Goal: Information Seeking & Learning: Learn about a topic

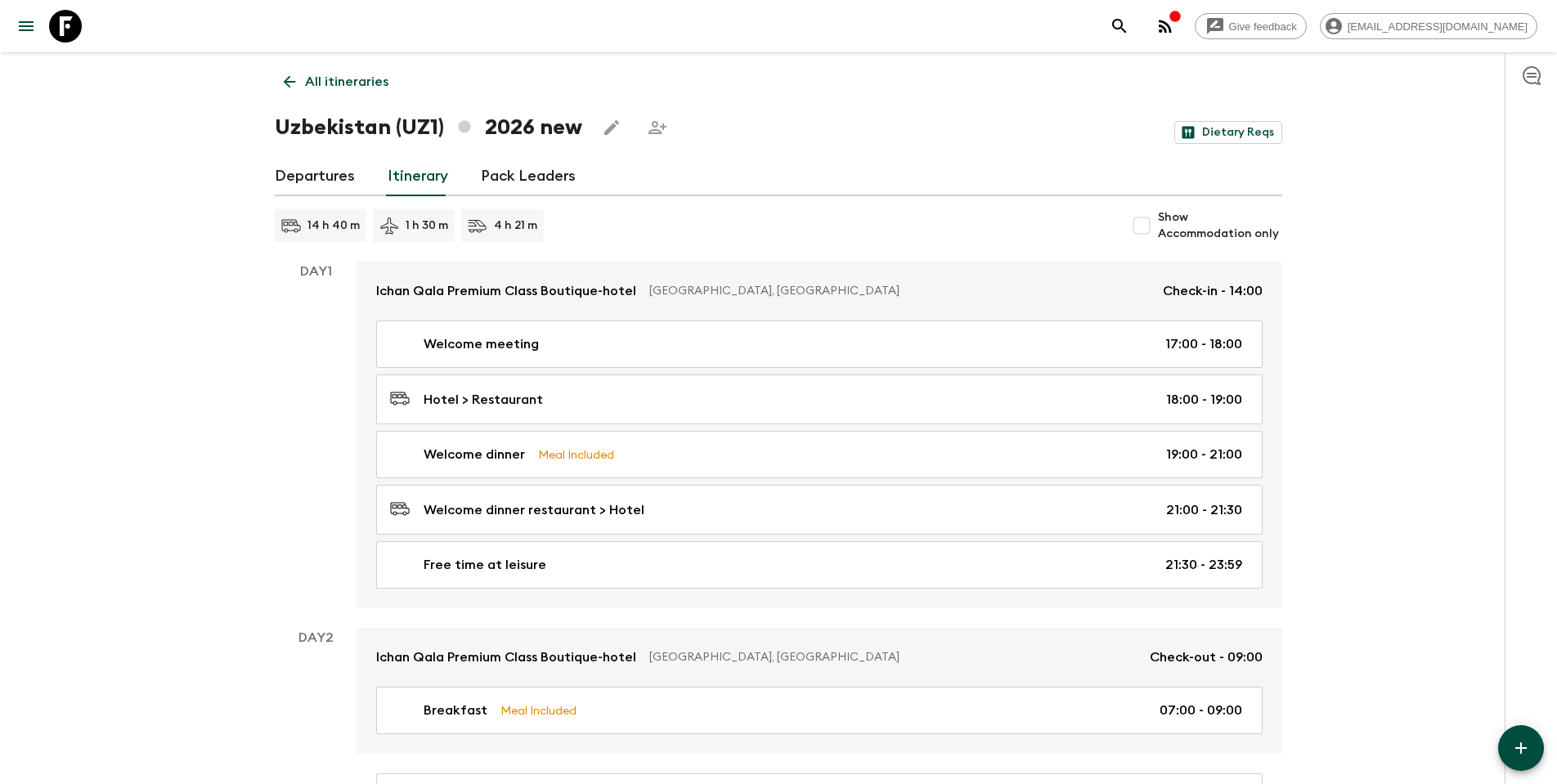
click at [393, 182] on link "Itinerary" at bounding box center [417, 176] width 60 height 40
click at [326, 182] on link "Departures" at bounding box center [314, 176] width 80 height 40
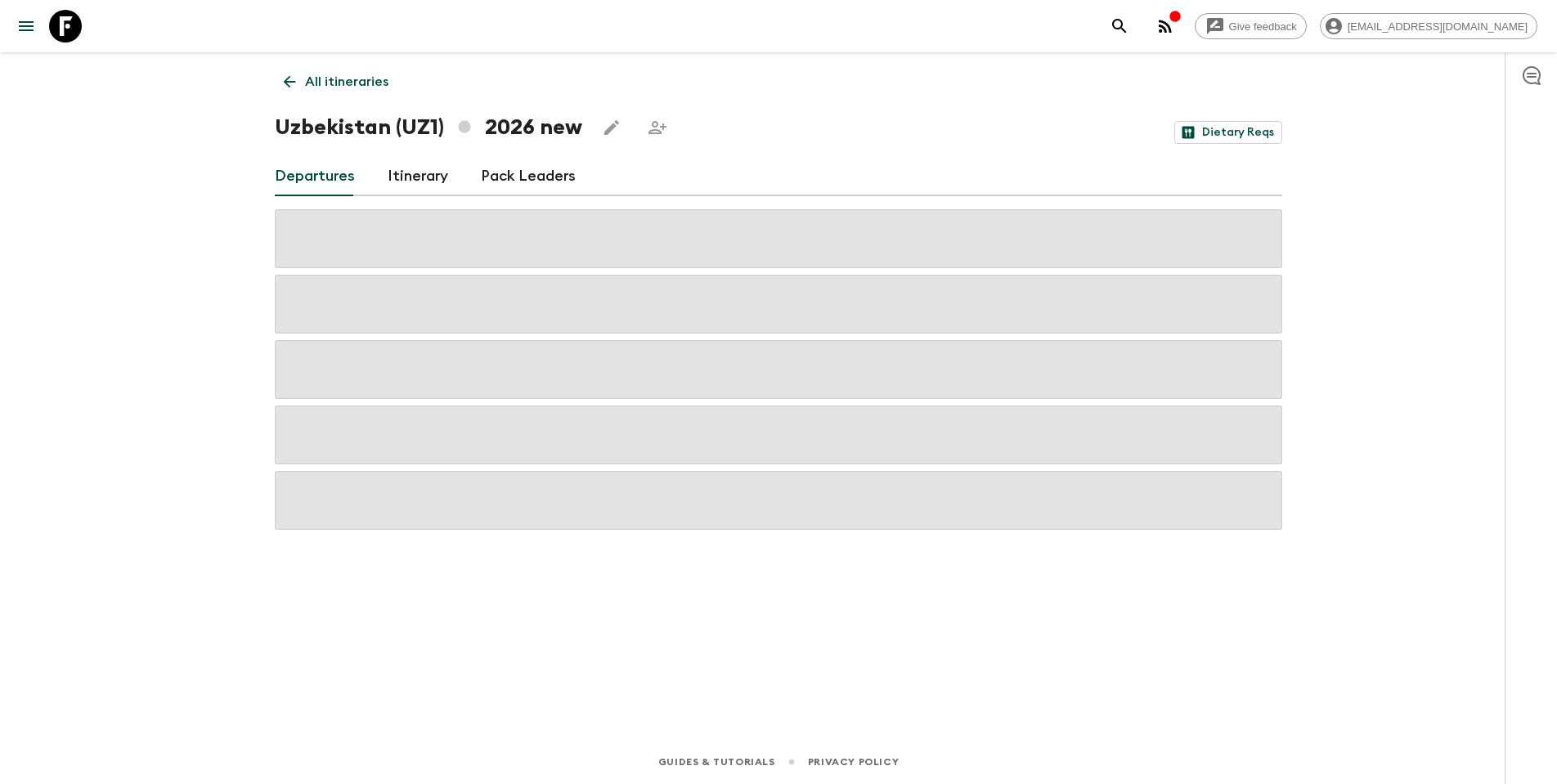
click at [338, 136] on h1 "Uzbekistan (UZ1) 2026 new" at bounding box center [428, 127] width 307 height 33
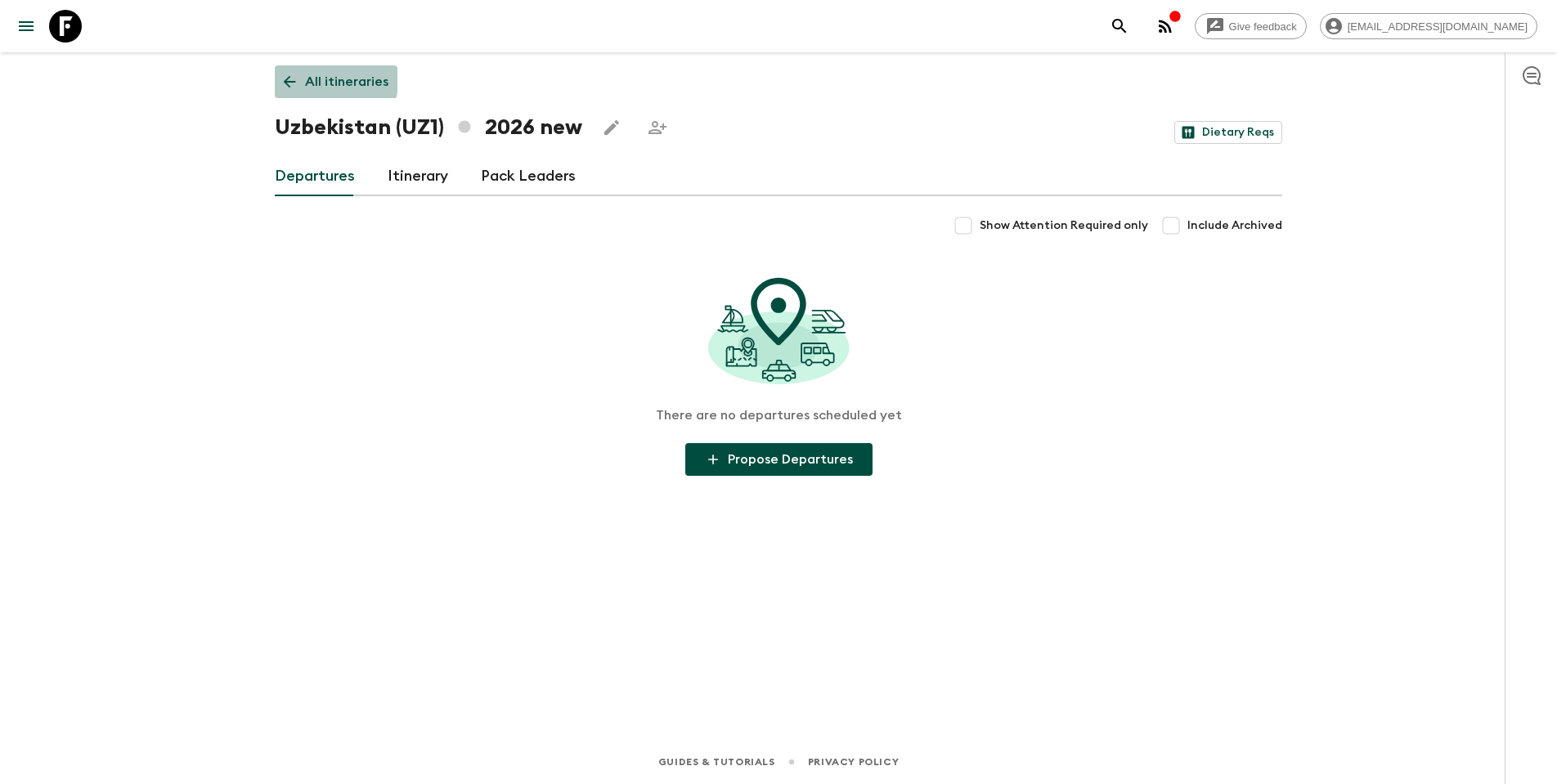
click at [291, 78] on icon at bounding box center [289, 82] width 18 height 18
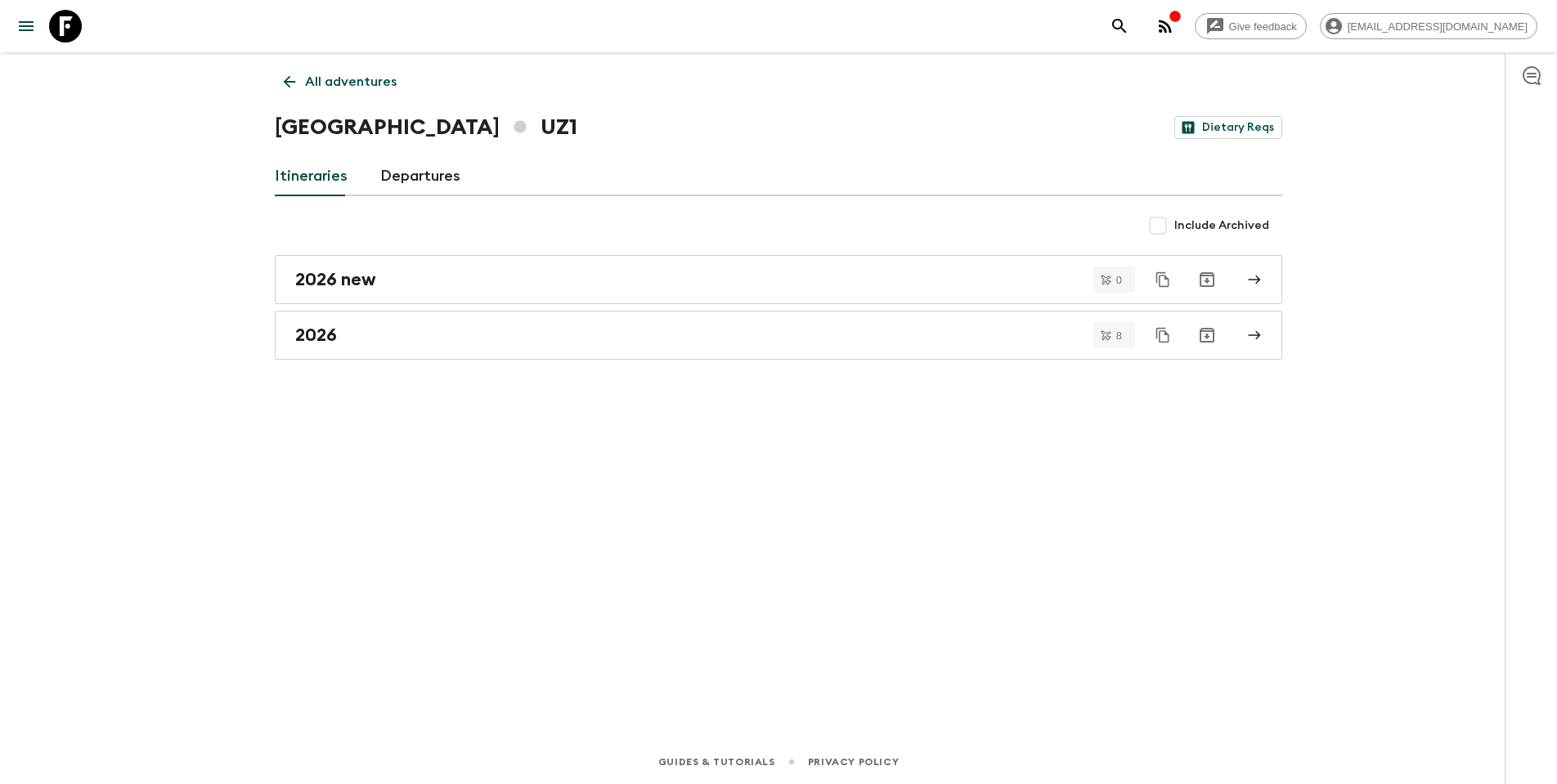
click at [447, 126] on h1 "Uzbekistan UZ1" at bounding box center [426, 127] width 303 height 33
click at [405, 179] on link "Departures" at bounding box center [420, 176] width 80 height 40
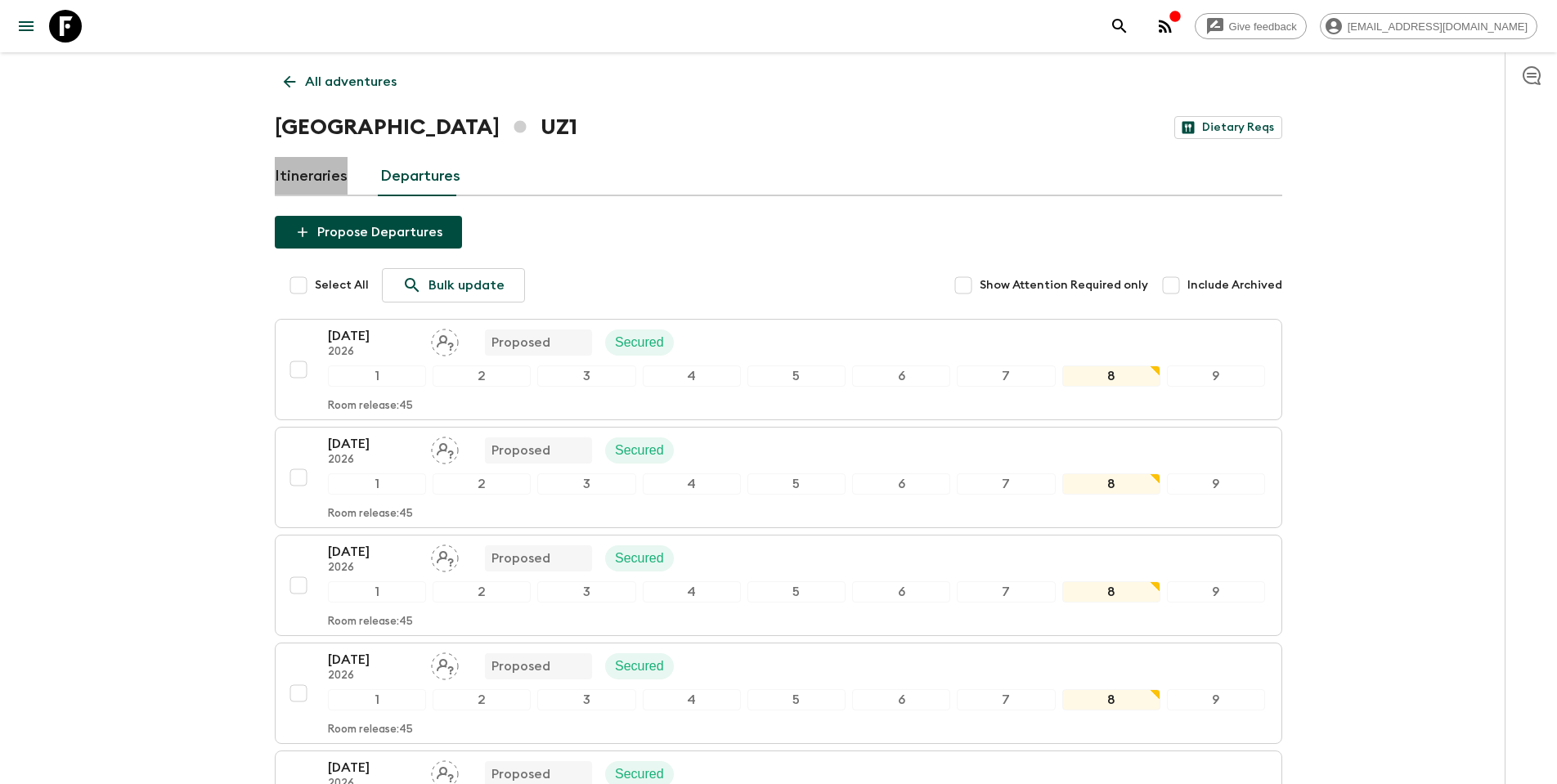
click at [318, 178] on link "Itineraries" at bounding box center [311, 176] width 73 height 40
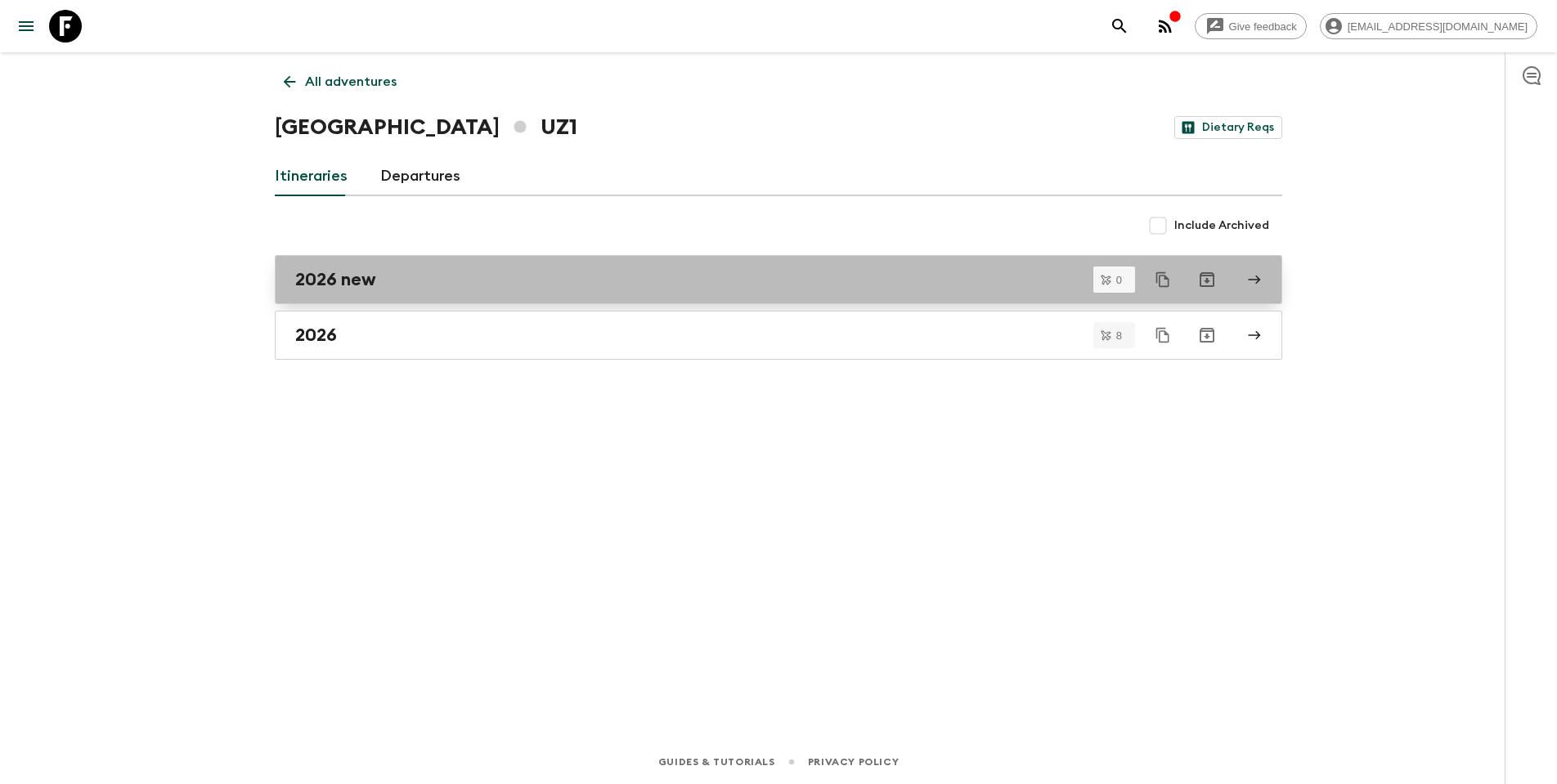
click at [359, 286] on h2 "2026 new" at bounding box center [336, 280] width 81 height 22
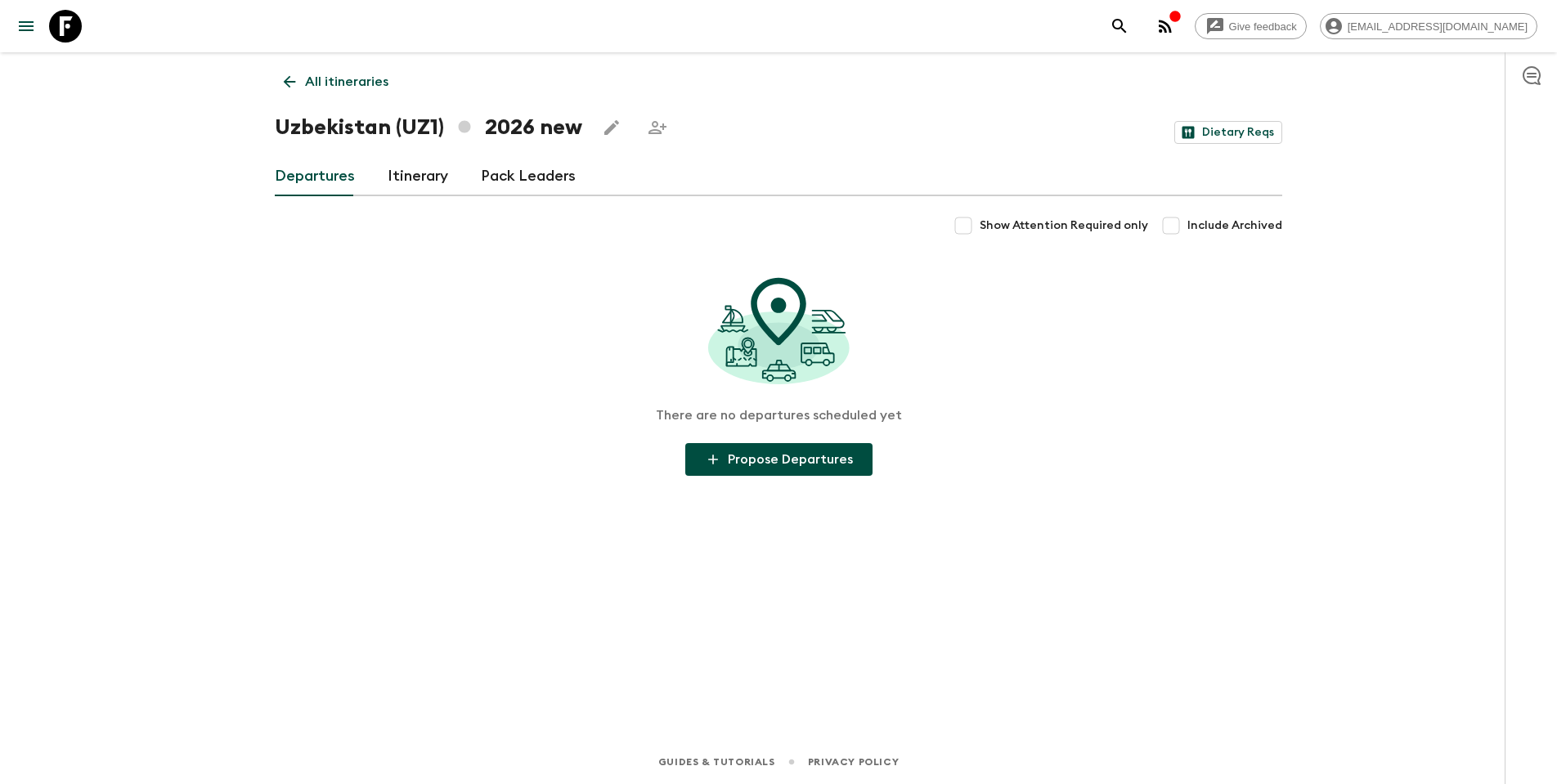
click at [303, 172] on link "Departures" at bounding box center [314, 176] width 80 height 40
click at [415, 177] on link "Itinerary" at bounding box center [417, 176] width 60 height 40
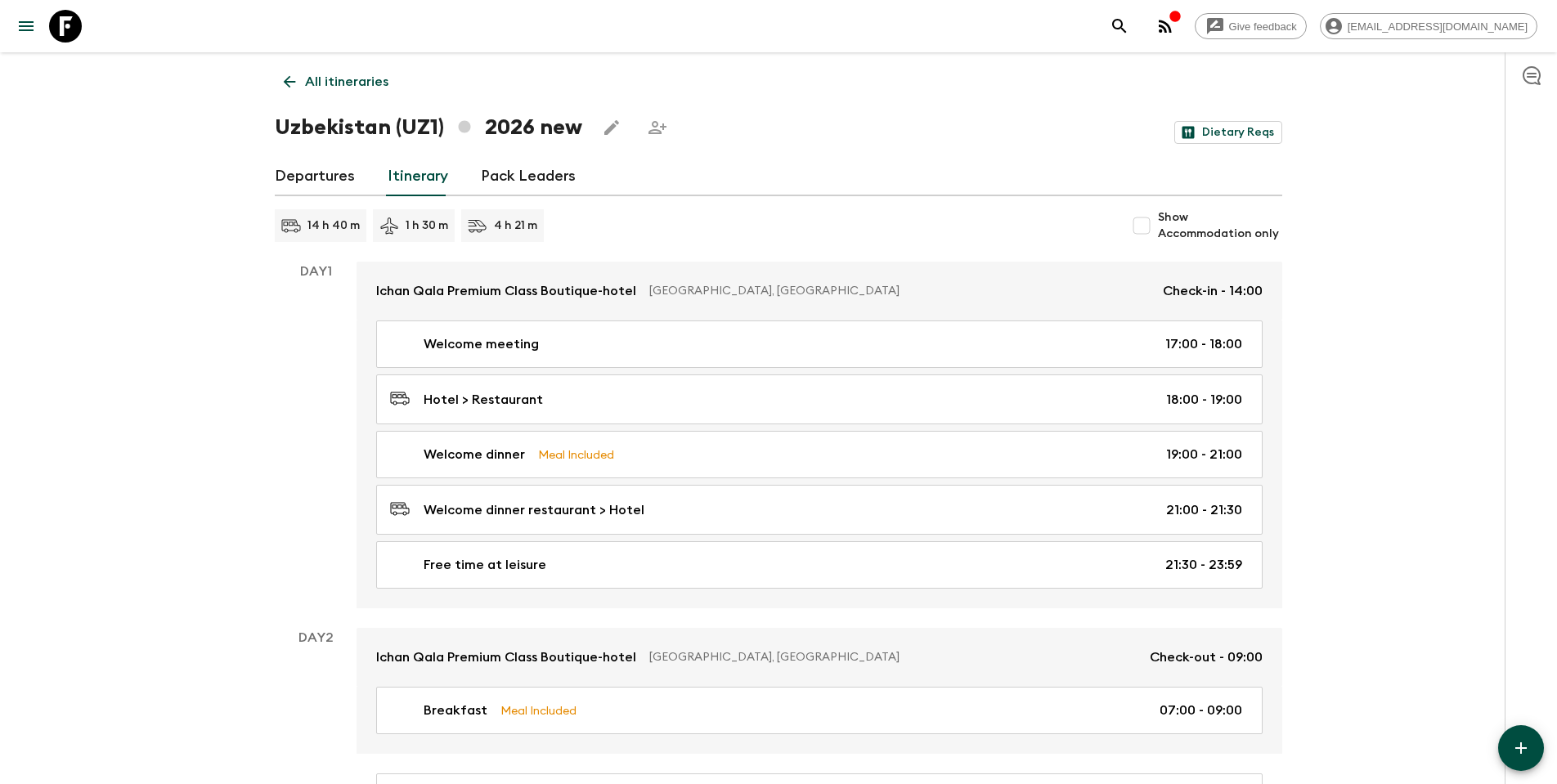
click at [540, 182] on link "Pack Leaders" at bounding box center [528, 176] width 95 height 40
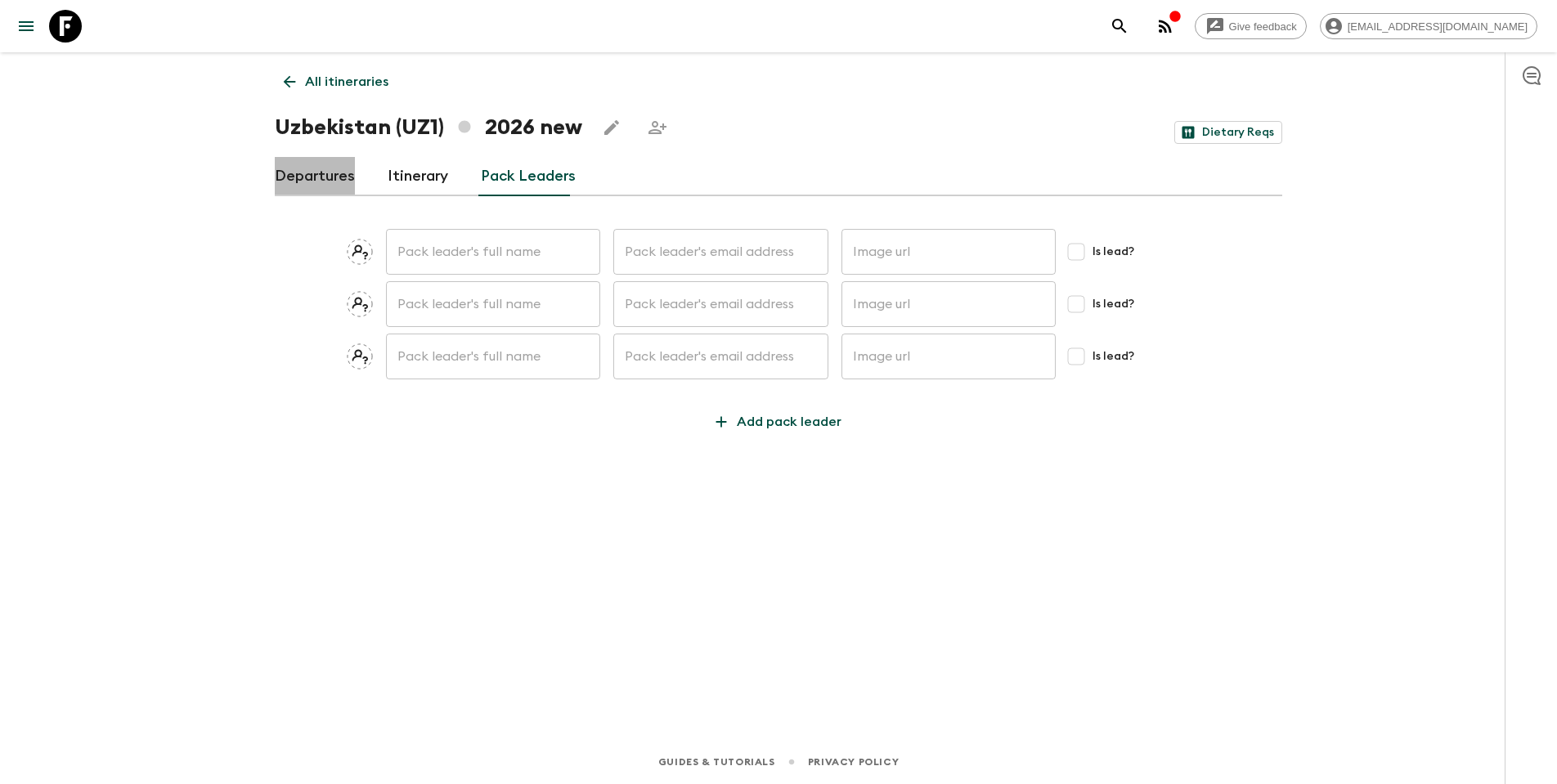
click at [320, 181] on link "Departures" at bounding box center [314, 176] width 80 height 40
